Goal: Task Accomplishment & Management: Use online tool/utility

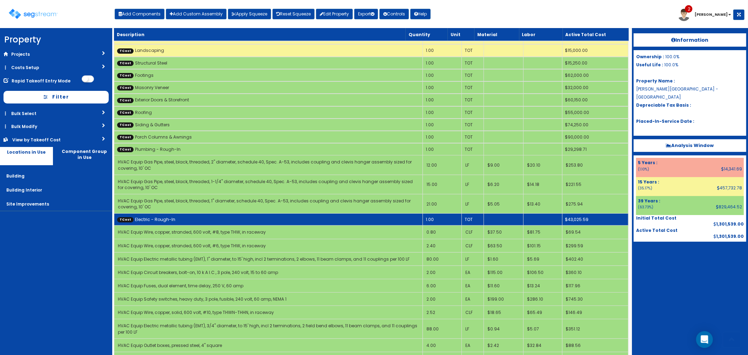
scroll to position [39, 0]
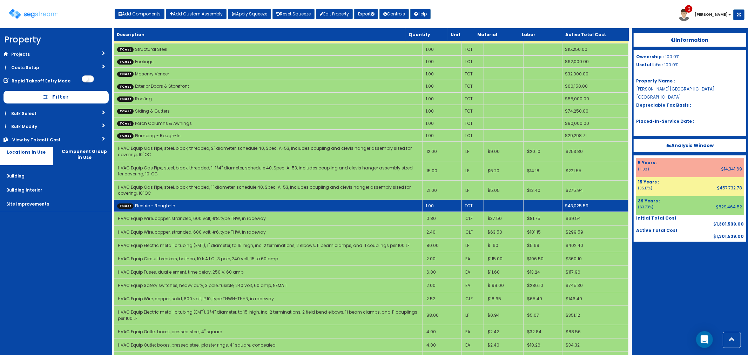
click at [194, 200] on td "TCost Electric - Rough-In" at bounding box center [268, 206] width 308 height 12
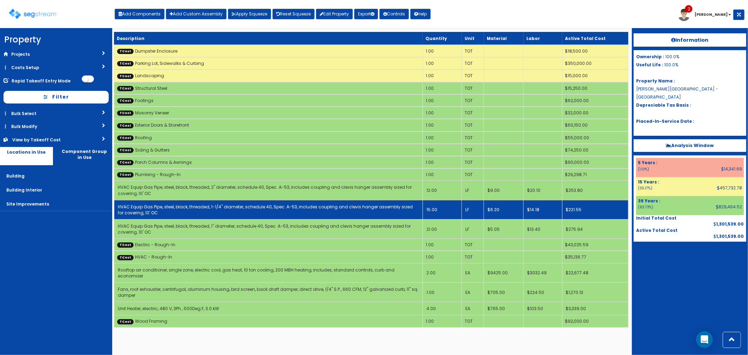
scroll to position [0, 0]
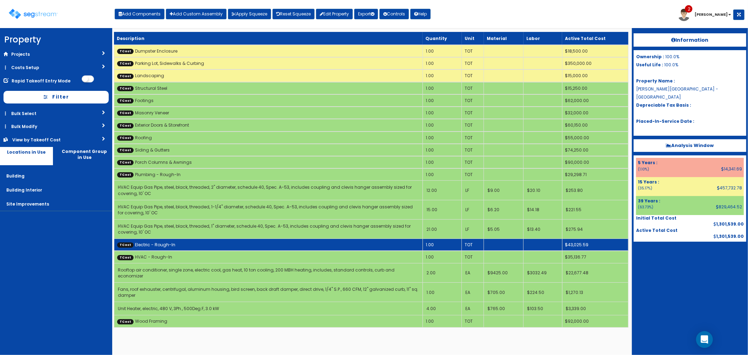
click at [153, 241] on link "TCost Electric - Rough-In" at bounding box center [146, 244] width 58 height 6
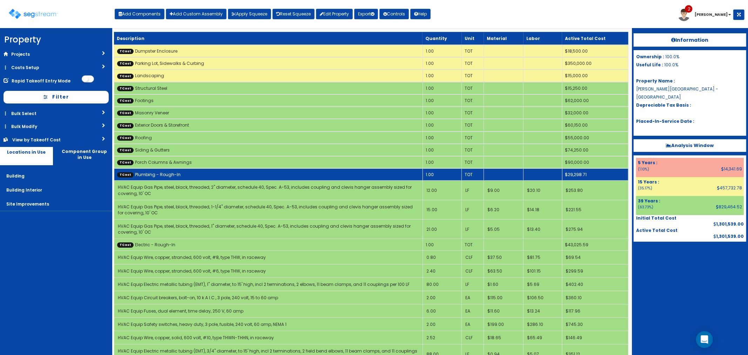
click at [146, 173] on td "TCost Plumbing - Rough-In" at bounding box center [268, 174] width 308 height 12
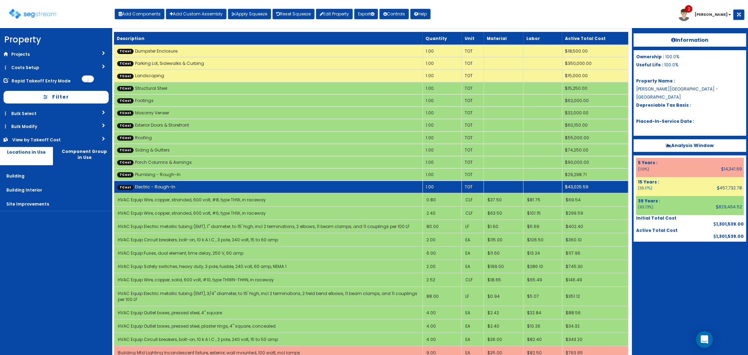
click at [148, 186] on td "TCost Electric - Rough-In" at bounding box center [268, 186] width 308 height 12
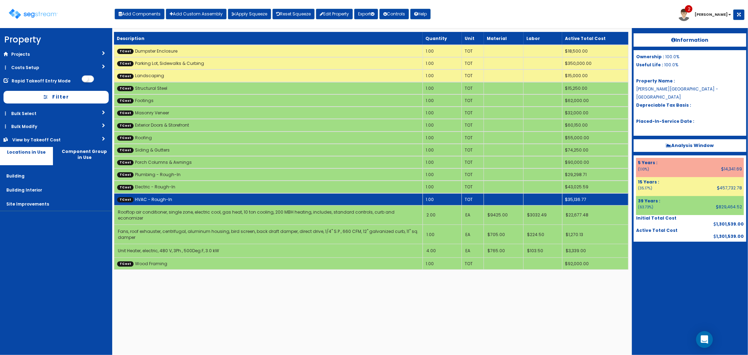
click at [149, 196] on link "TCost HVAC - Rough-In" at bounding box center [144, 199] width 55 height 6
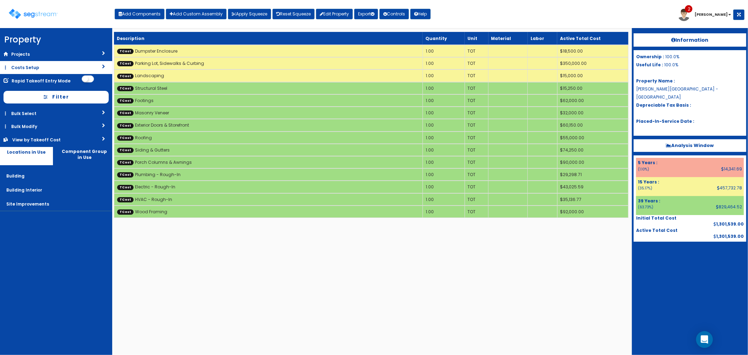
click at [25, 65] on link "Costs Setup" at bounding box center [56, 67] width 112 height 13
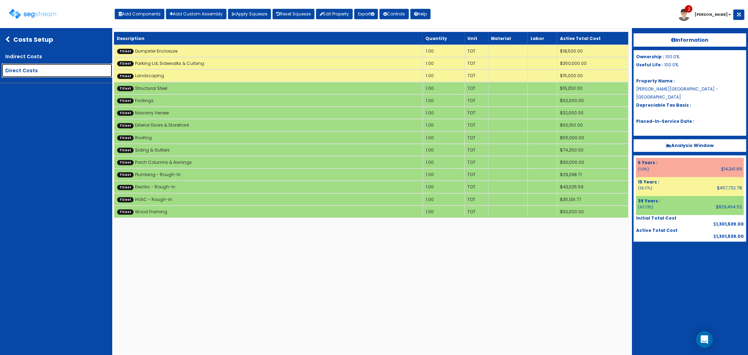
click at [36, 71] on link "Direct Costs" at bounding box center [57, 70] width 110 height 14
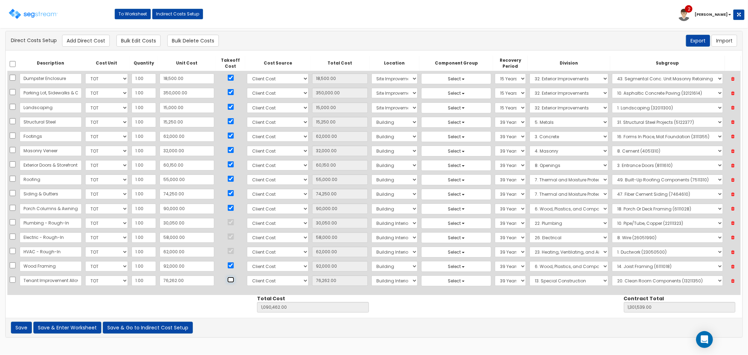
click at [227, 281] on input "checkbox" at bounding box center [230, 280] width 7 height 6
checkbox input "true"
click at [64, 326] on button "Save & Enter Worksheet" at bounding box center [67, 327] width 68 height 12
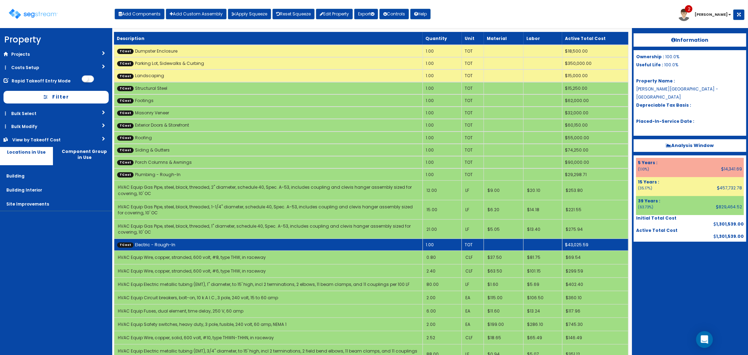
click at [172, 242] on td "TCost Electric - Rough-In" at bounding box center [268, 245] width 308 height 12
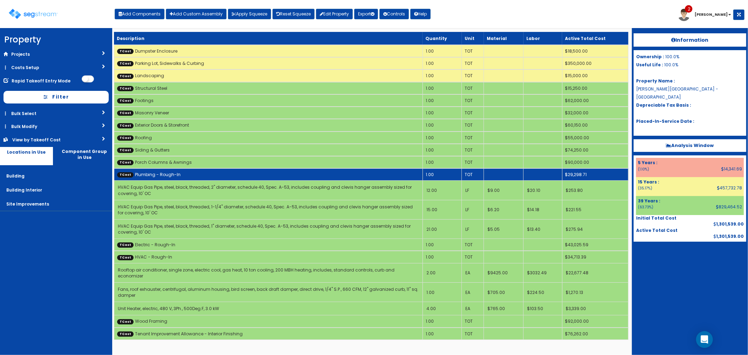
click at [164, 172] on link "TCost Plumbing - Rough-In" at bounding box center [148, 174] width 63 height 6
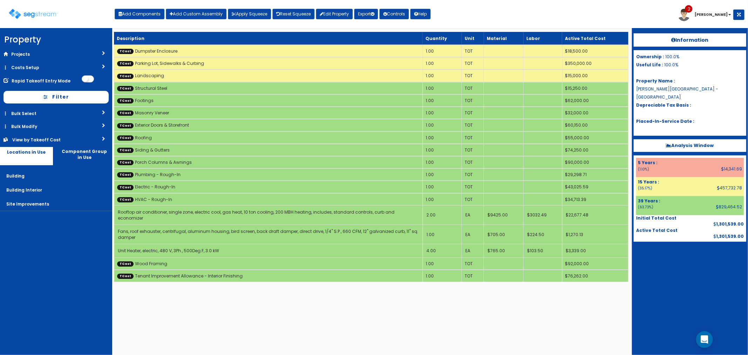
click at [434, 289] on html "We are Building your Property. So please grab a coffee and let us do the heavy …" at bounding box center [374, 144] width 748 height 289
drag, startPoint x: 33, startPoint y: 14, endPoint x: 73, endPoint y: 34, distance: 44.8
click at [33, 14] on img at bounding box center [33, 14] width 49 height 10
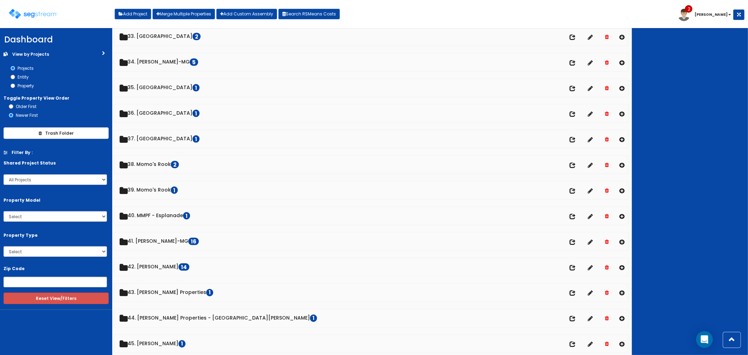
scroll to position [973, 0]
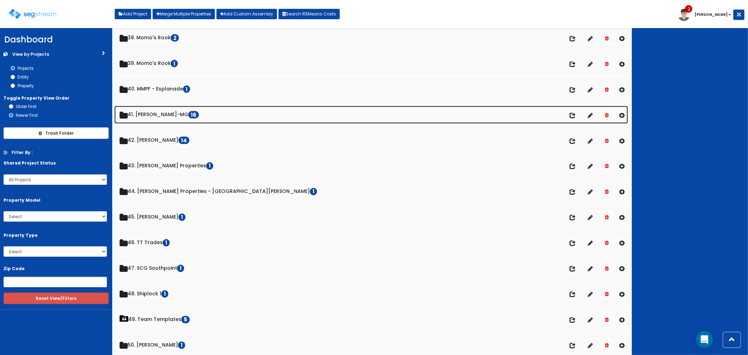
click at [138, 115] on link "41. Keiter-MG 16" at bounding box center [371, 115] width 514 height 18
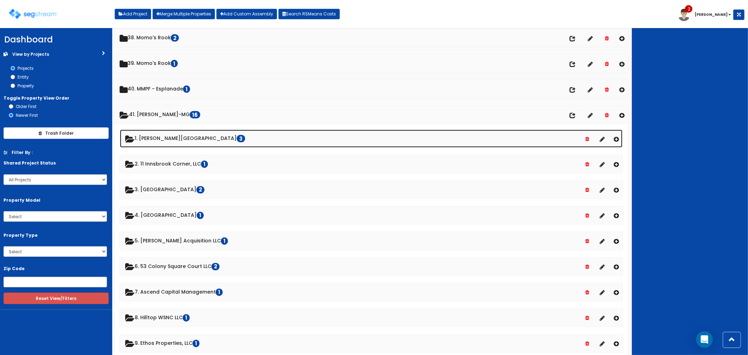
click at [163, 139] on link "1. Cosby Village Square 3" at bounding box center [371, 139] width 503 height 18
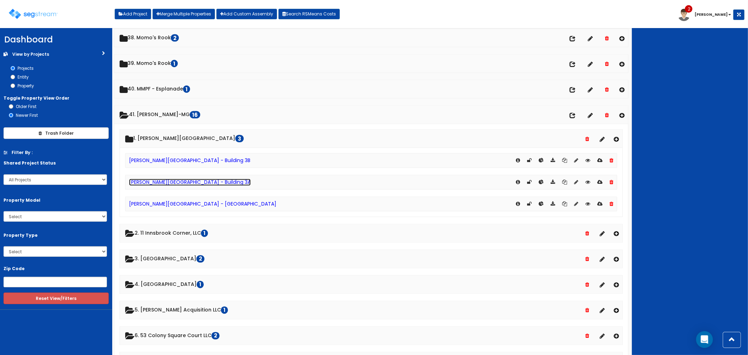
click at [184, 186] on link "[PERSON_NAME][GEOGRAPHIC_DATA] - Building 3A" at bounding box center [190, 182] width 122 height 7
